Goal: Task Accomplishment & Management: Manage account settings

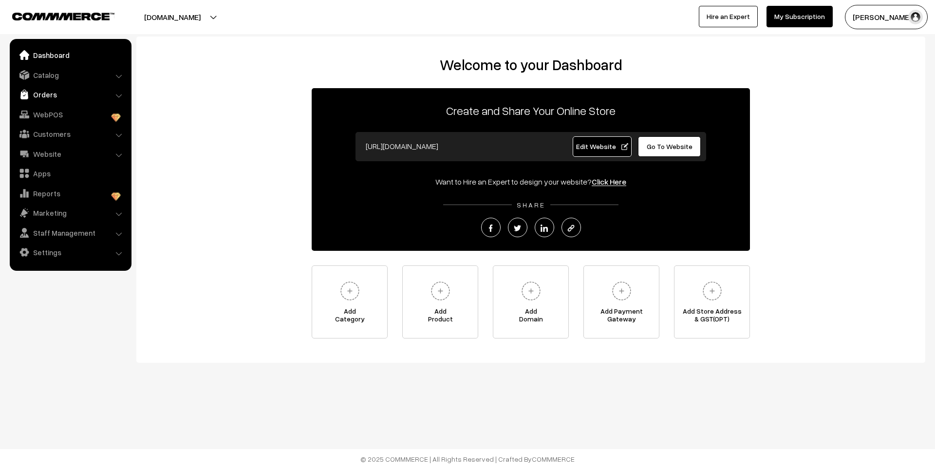
click at [51, 94] on link "Orders" at bounding box center [70, 95] width 116 height 18
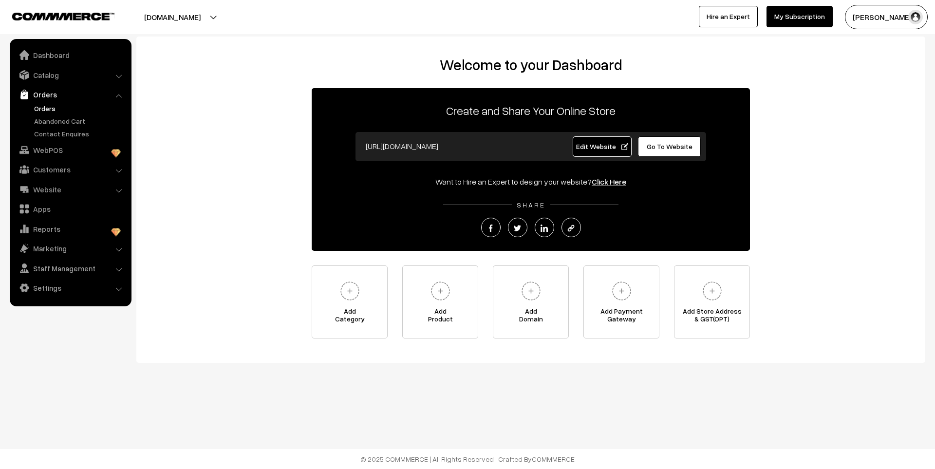
click at [54, 111] on link "Orders" at bounding box center [80, 108] width 96 height 10
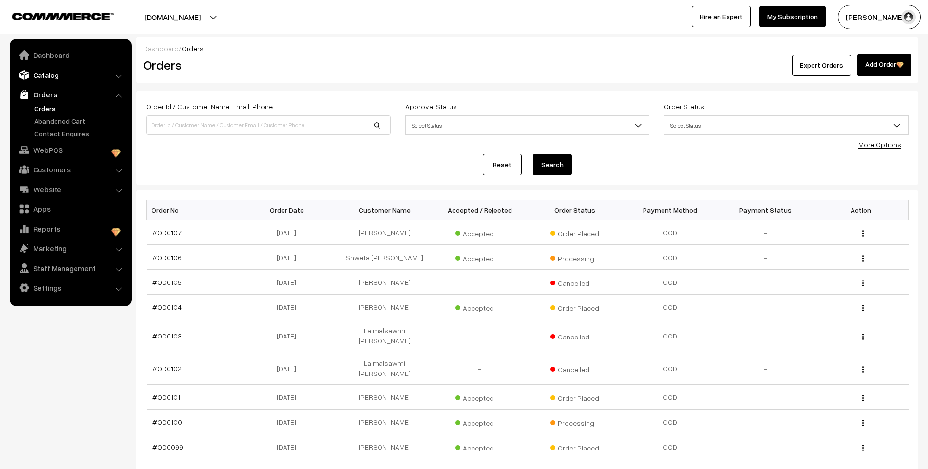
click at [49, 74] on link "Catalog" at bounding box center [70, 75] width 116 height 18
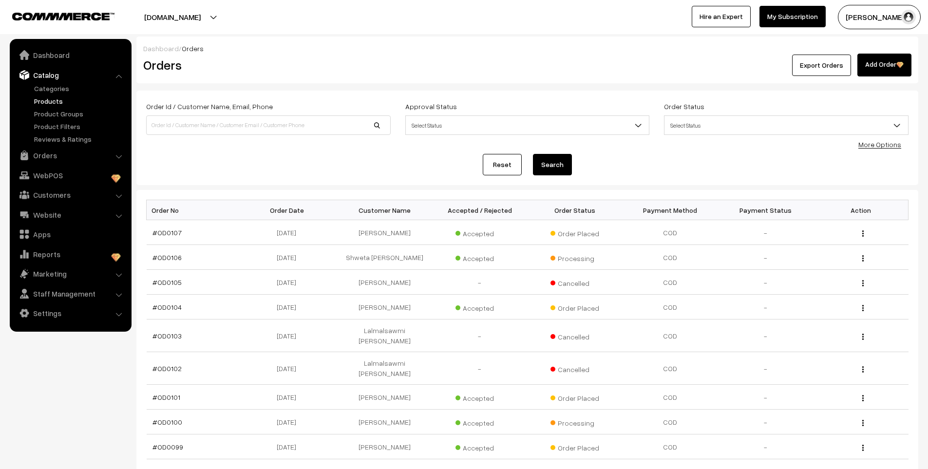
click at [49, 102] on link "Products" at bounding box center [80, 101] width 96 height 10
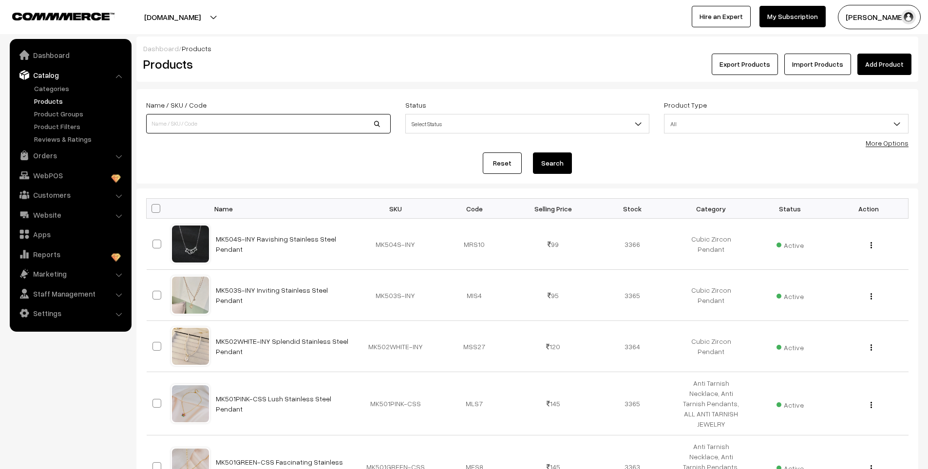
click at [203, 128] on input at bounding box center [268, 123] width 244 height 19
type input "mk773"
click at [533, 152] on button "Search" at bounding box center [552, 162] width 39 height 21
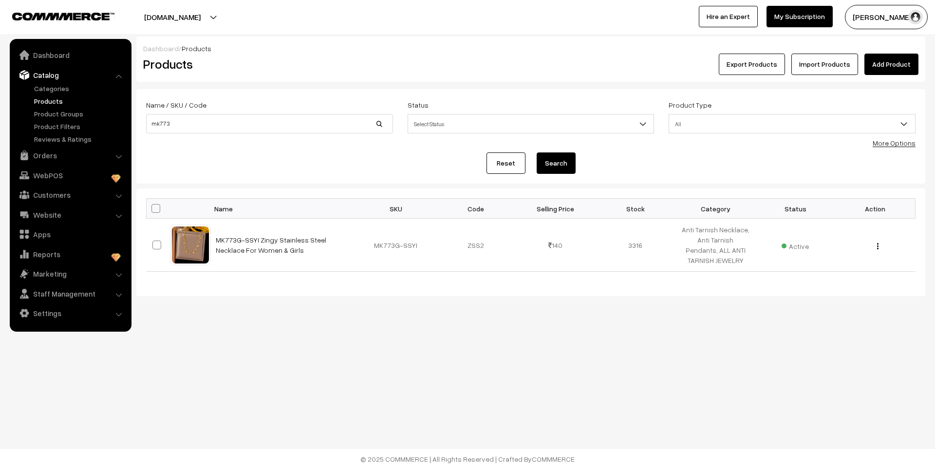
click at [552, 332] on div "Dashboard / Products Products Export Products Import Products Add Product Name …" at bounding box center [467, 179] width 935 height 359
click at [225, 124] on input "mk773" at bounding box center [269, 123] width 247 height 19
type input "mk873"
click at [537, 152] on button "Search" at bounding box center [556, 162] width 39 height 21
click at [196, 125] on input "mk873" at bounding box center [269, 123] width 247 height 19
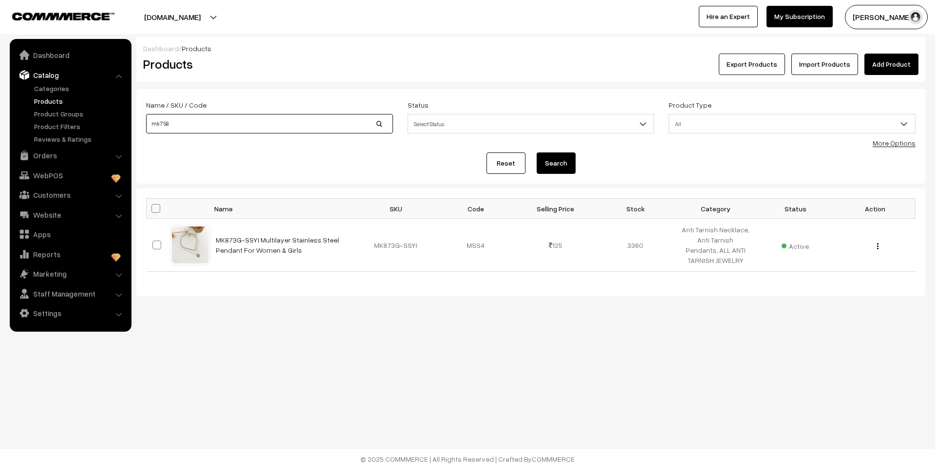
type input "mk758"
click at [537, 152] on button "Search" at bounding box center [556, 162] width 39 height 21
click at [205, 116] on input "mk758" at bounding box center [269, 123] width 247 height 19
type input "mk858"
click at [537, 152] on button "Search" at bounding box center [556, 162] width 39 height 21
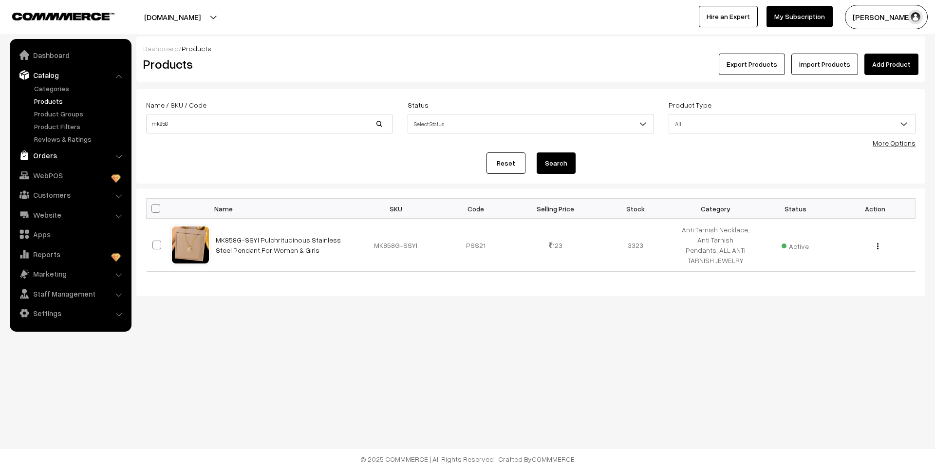
click at [54, 153] on link "Orders" at bounding box center [70, 156] width 116 height 18
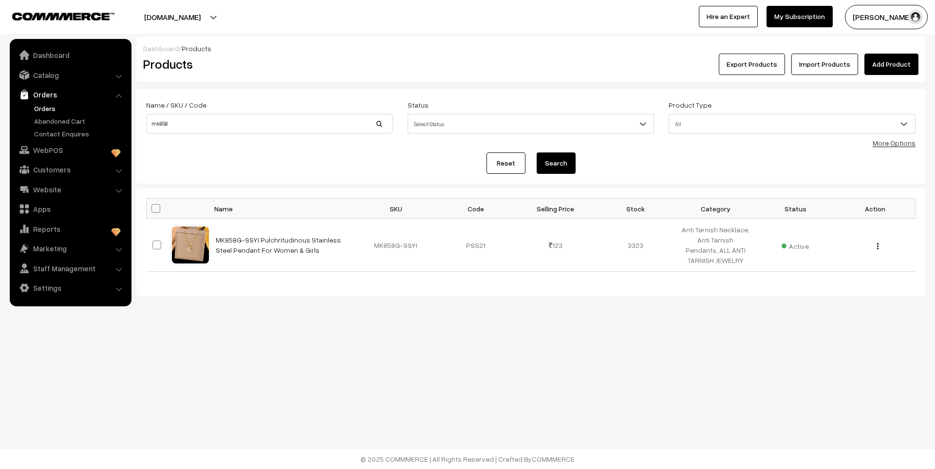
click at [51, 107] on link "Orders" at bounding box center [80, 108] width 96 height 10
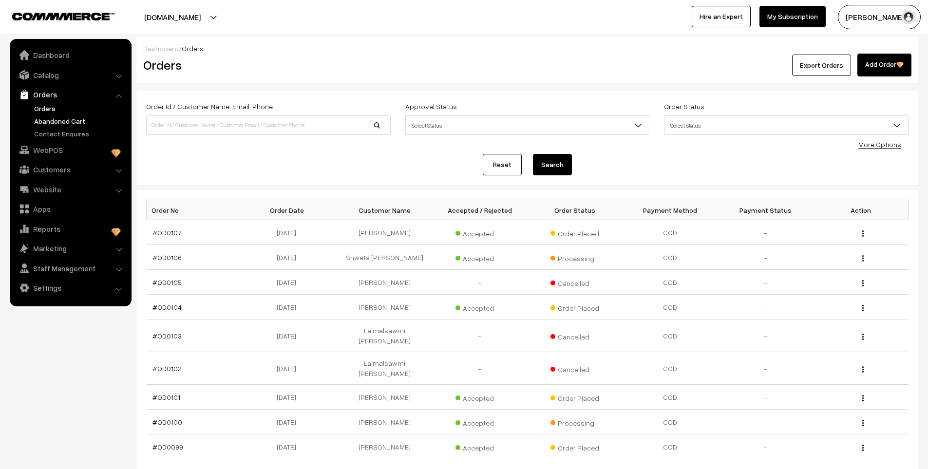
click at [59, 123] on link "Abandoned Cart" at bounding box center [80, 121] width 96 height 10
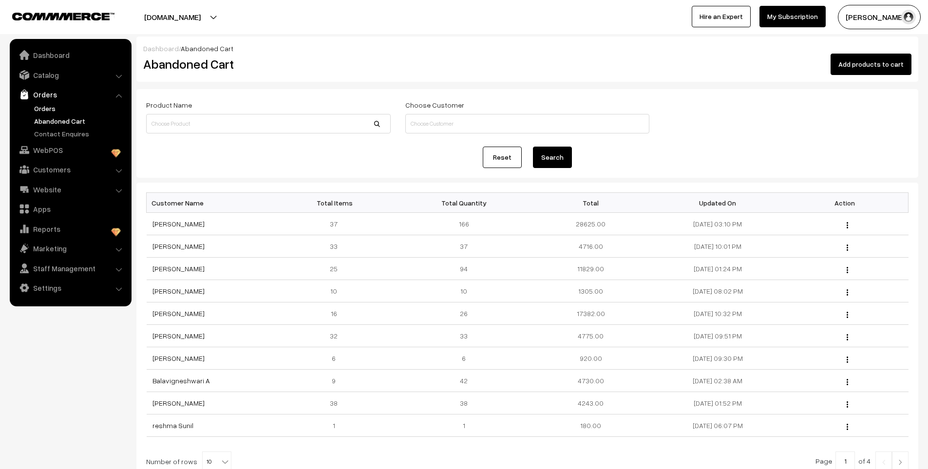
click at [43, 108] on link "Orders" at bounding box center [80, 108] width 96 height 10
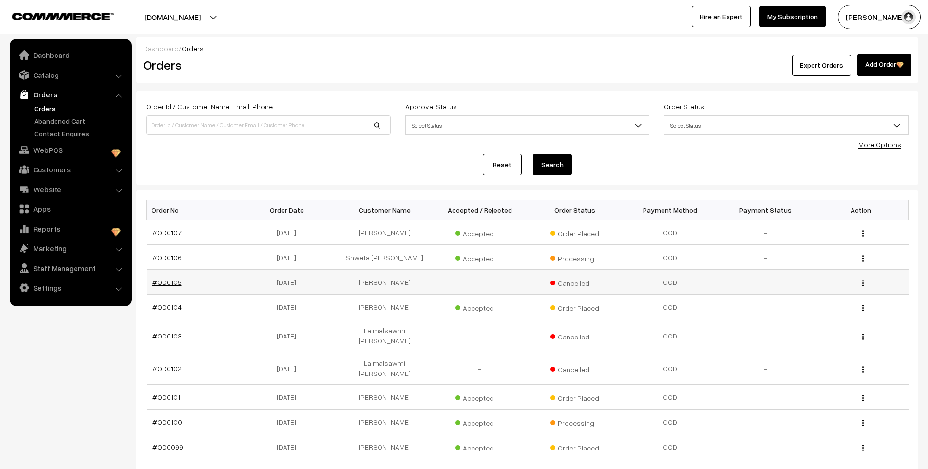
click at [168, 284] on link "#OD0105" at bounding box center [166, 282] width 29 height 8
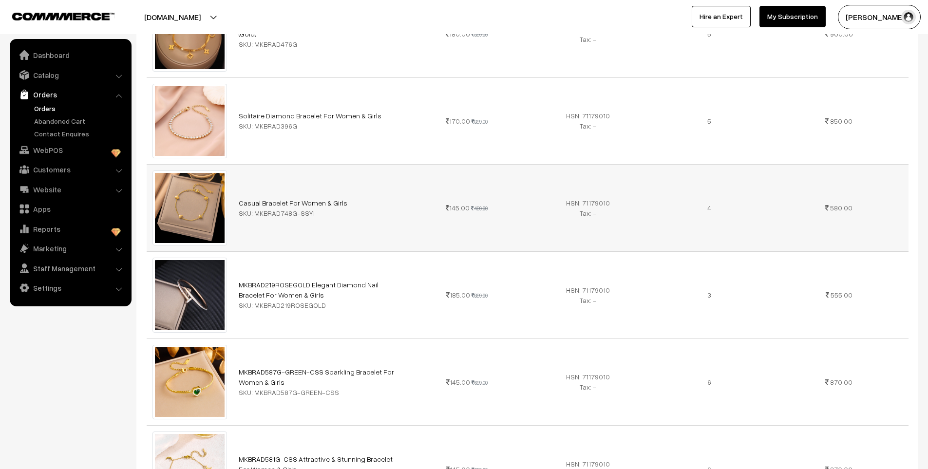
scroll to position [779, 0]
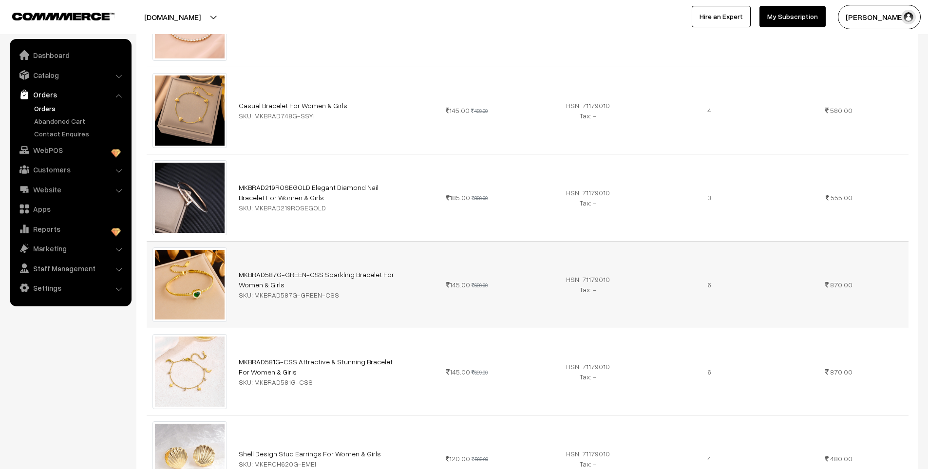
drag, startPoint x: 253, startPoint y: 282, endPoint x: 346, endPoint y: 277, distance: 92.7
click at [346, 290] on div "SKU: MKBRAD587G-GREEN-CSS" at bounding box center [319, 295] width 161 height 10
copy div "MKBRAD587G-GREEN-CSS"
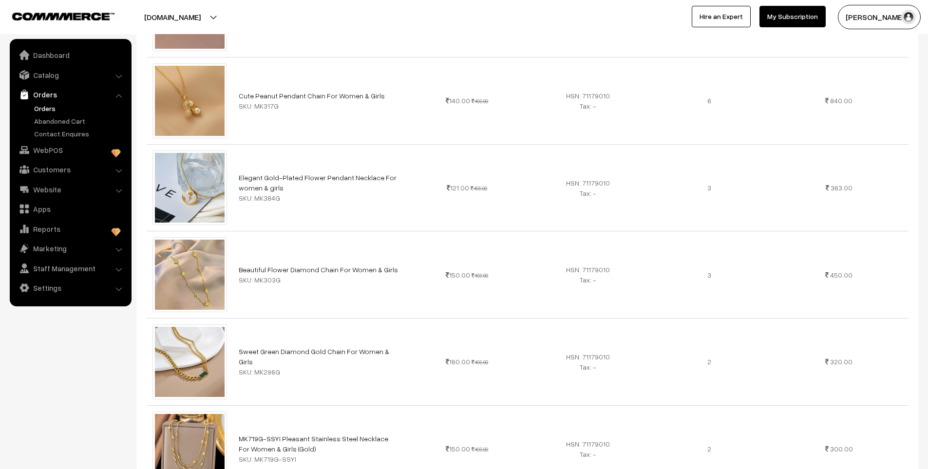
scroll to position [1899, 0]
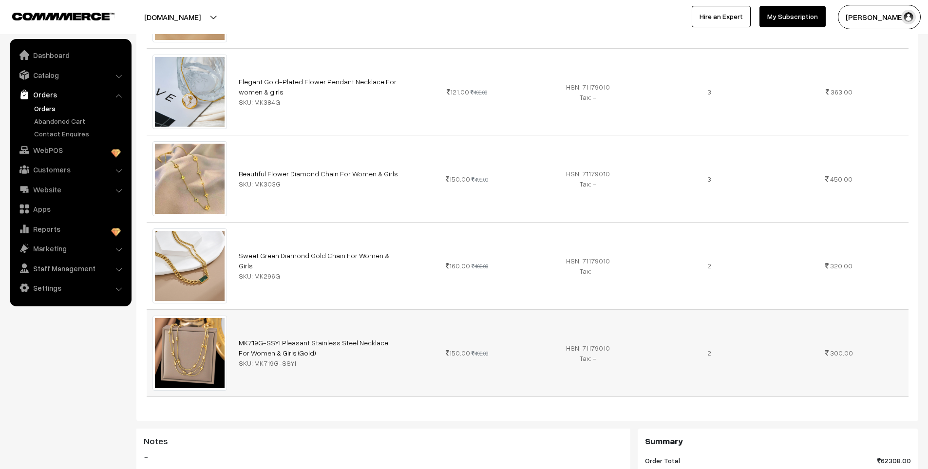
drag, startPoint x: 252, startPoint y: 352, endPoint x: 310, endPoint y: 352, distance: 57.9
click at [310, 358] on div "SKU: MK719G-SSYI" at bounding box center [319, 363] width 161 height 10
copy div "MK719G-SSYI"
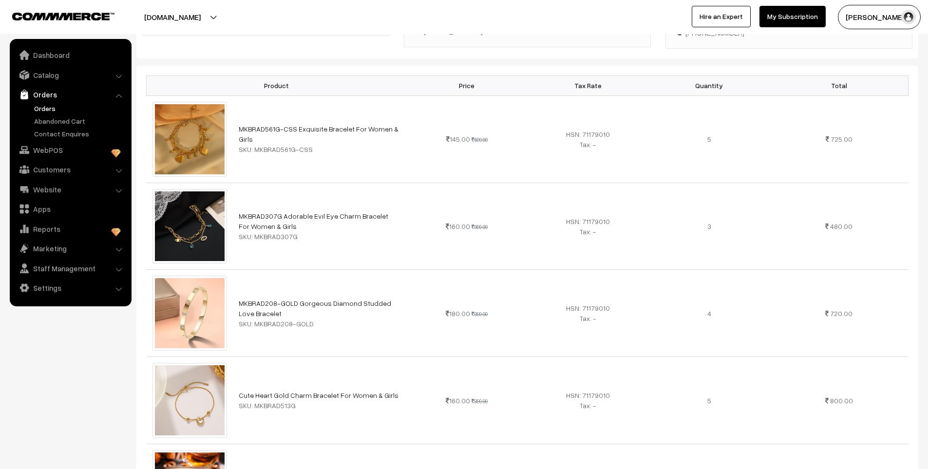
scroll to position [195, 0]
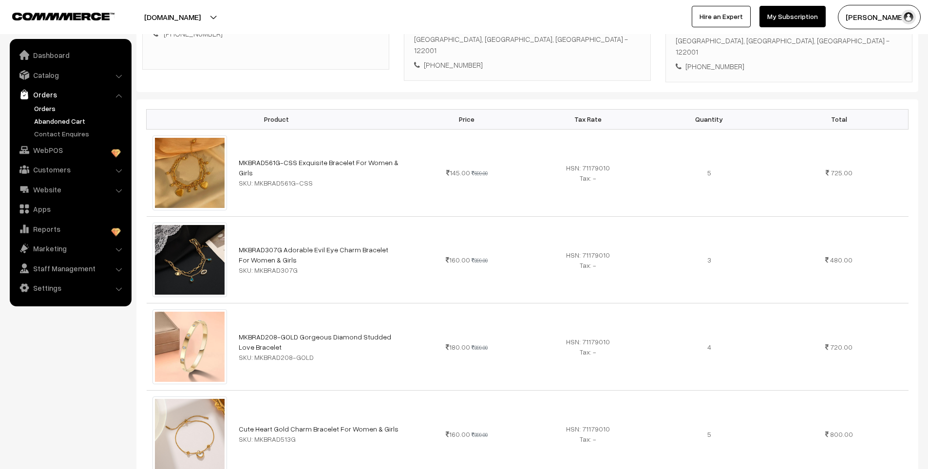
click at [67, 120] on link "Abandoned Cart" at bounding box center [80, 121] width 96 height 10
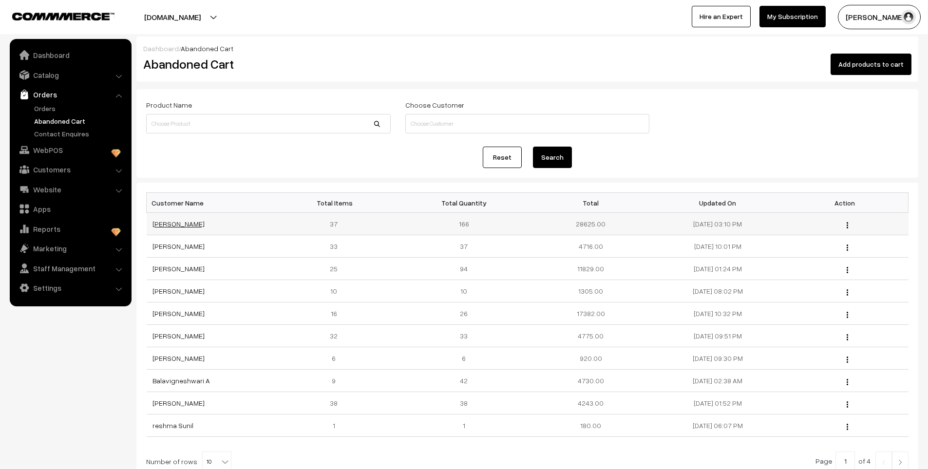
click at [180, 224] on link "[PERSON_NAME]" at bounding box center [178, 224] width 52 height 8
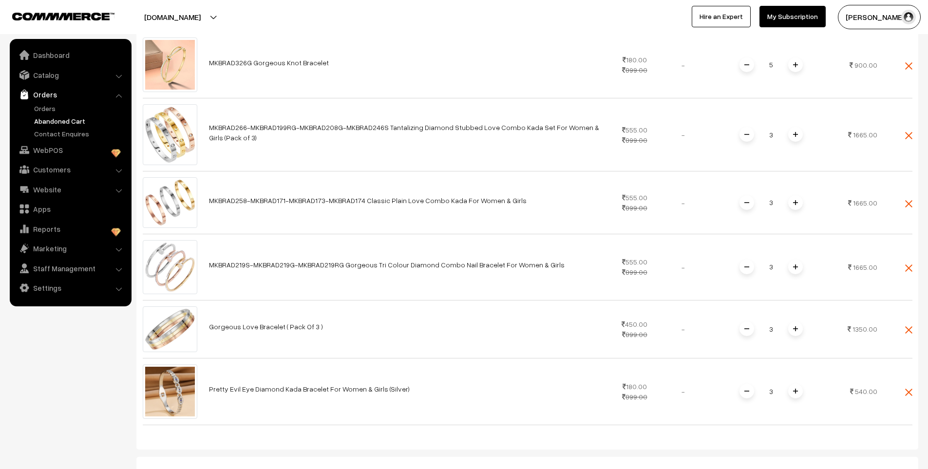
scroll to position [2435, 0]
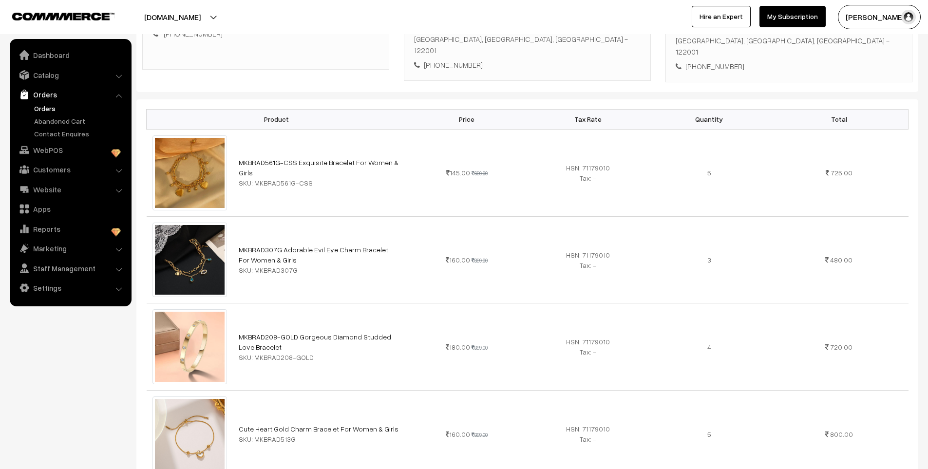
scroll to position [195, 0]
click at [56, 120] on link "Abandoned Cart" at bounding box center [80, 121] width 96 height 10
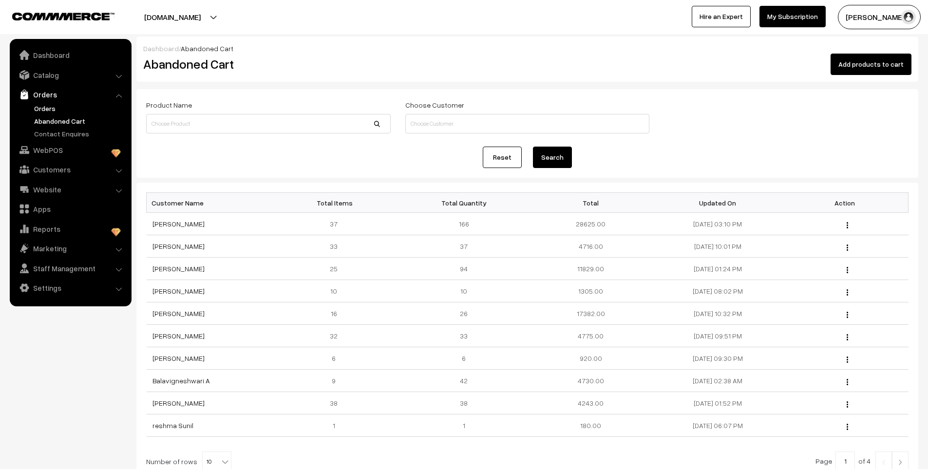
click at [47, 106] on link "Orders" at bounding box center [80, 108] width 96 height 10
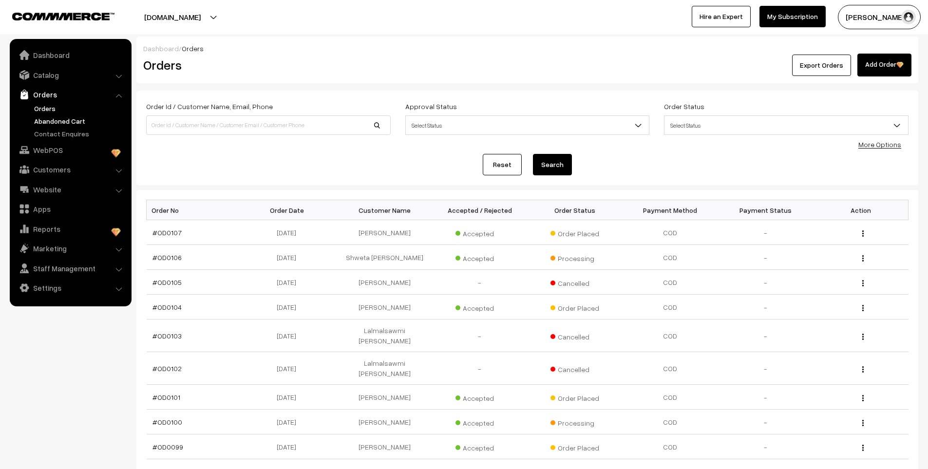
click at [61, 122] on link "Abandoned Cart" at bounding box center [80, 121] width 96 height 10
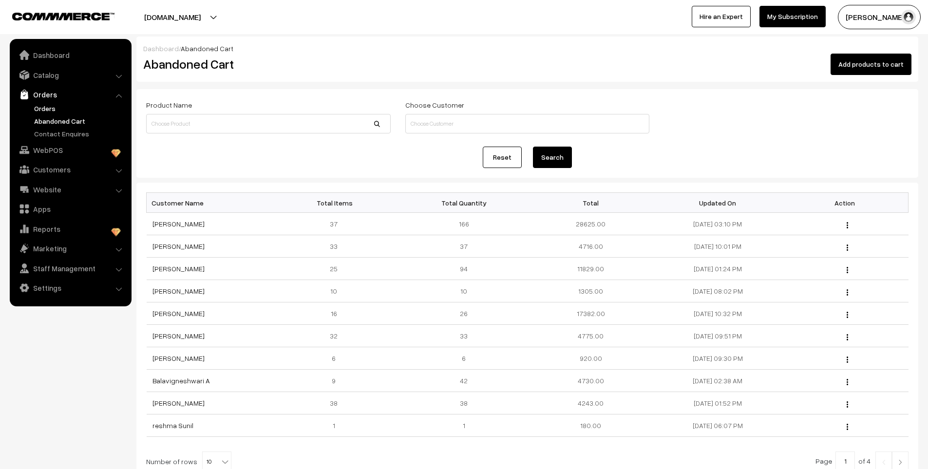
click at [46, 109] on link "Orders" at bounding box center [80, 108] width 96 height 10
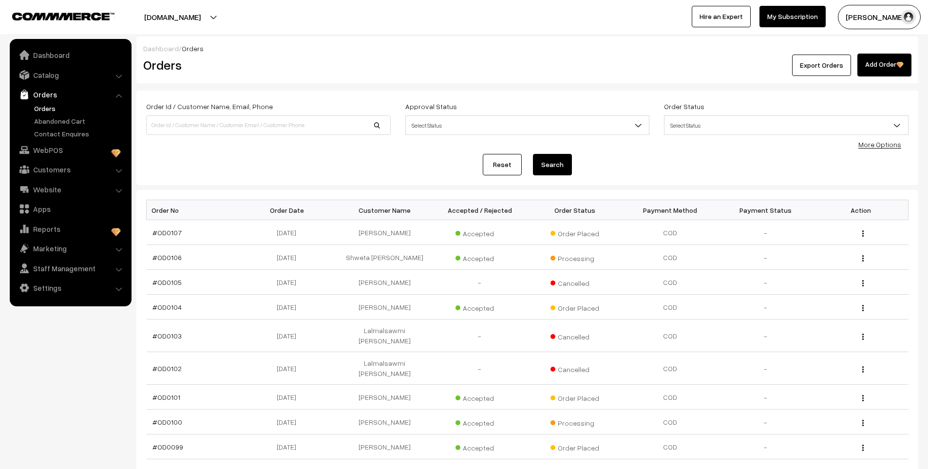
click at [41, 105] on link "Orders" at bounding box center [80, 108] width 96 height 10
click at [59, 122] on link "Abandoned Cart" at bounding box center [80, 121] width 96 height 10
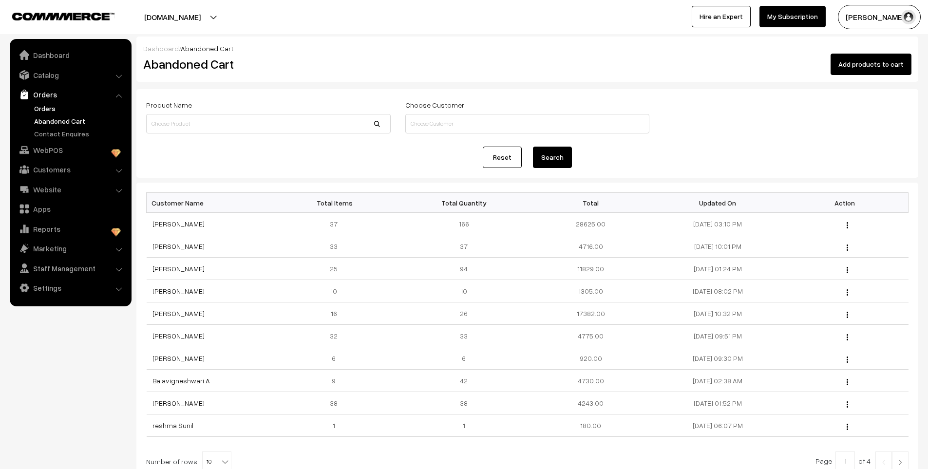
click at [46, 103] on link "Orders" at bounding box center [80, 108] width 96 height 10
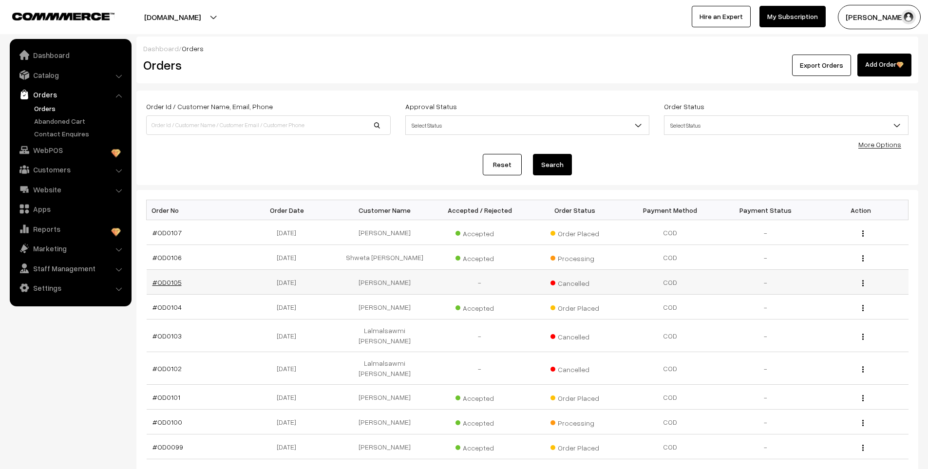
click at [168, 282] on link "#OD0105" at bounding box center [166, 282] width 29 height 8
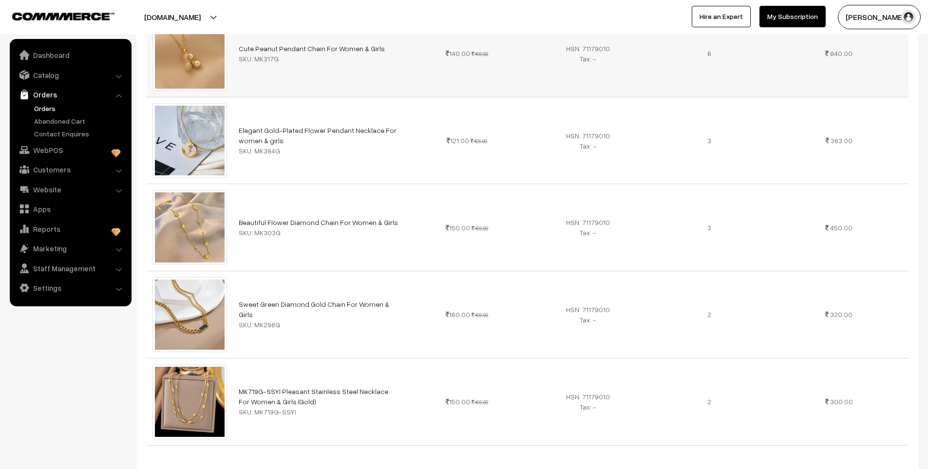
scroll to position [2094, 0]
